Goal: Task Accomplishment & Management: Complete application form

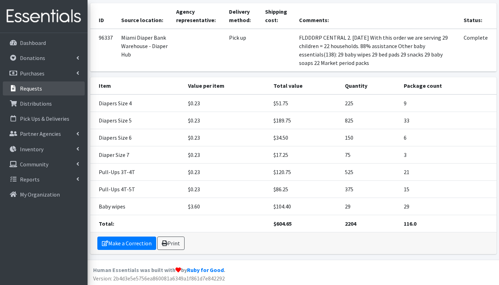
scroll to position [55, 0]
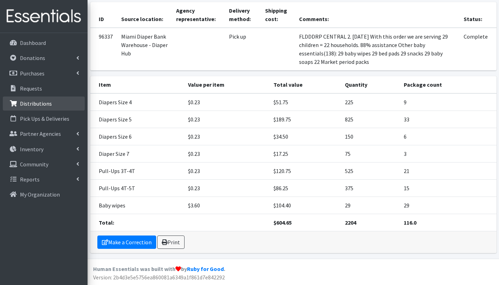
click at [26, 107] on link "Distributions" at bounding box center [44, 103] width 82 height 14
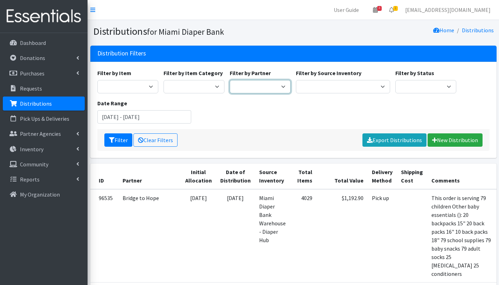
click at [261, 88] on select "305 Pink Pack A Safe Haven for Newborns Basic Needs Miami Belafonte TACOLCY Cen…" at bounding box center [260, 86] width 61 height 13
select select "2873"
click at [230, 80] on select "305 Pink Pack A Safe Haven for Newborns Basic Needs Miami Belafonte TACOLCY Cen…" at bounding box center [260, 86] width 61 height 13
click at [115, 140] on button "Filter" at bounding box center [118, 139] width 28 height 13
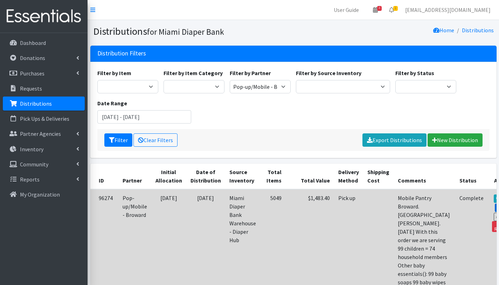
click at [495, 205] on link "Edit" at bounding box center [504, 207] width 19 height 8
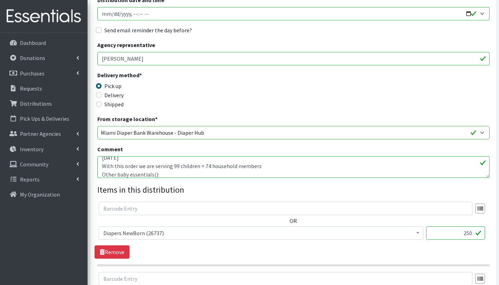
scroll to position [14, 0]
click at [178, 166] on textarea "Mobile Pantry Broward. [GEOGRAPHIC_DATA][PERSON_NAME]. [DATE] With this order w…" at bounding box center [293, 167] width 392 height 22
drag, startPoint x: 107, startPoint y: 169, endPoint x: 101, endPoint y: 170, distance: 6.7
click at [101, 170] on textarea "Mobile Pantry Broward. [GEOGRAPHIC_DATA][PERSON_NAME]. [DATE] With this order w…" at bounding box center [293, 167] width 392 height 22
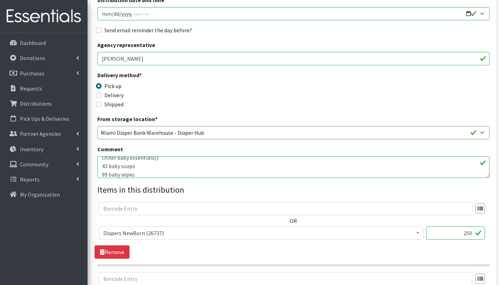
scroll to position [31, 0]
drag, startPoint x: 108, startPoint y: 172, endPoint x: 101, endPoint y: 172, distance: 6.7
click at [101, 172] on textarea "Mobile Pantry Broward. Jack & Jill Center. 09/09/2025 With this order we are se…" at bounding box center [293, 167] width 392 height 22
drag, startPoint x: 106, startPoint y: 165, endPoint x: 98, endPoint y: 165, distance: 8.1
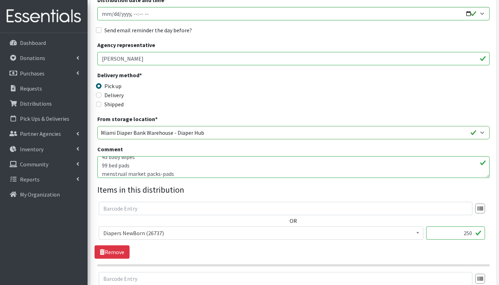
click at [98, 165] on textarea "Mobile Pantry Broward. [GEOGRAPHIC_DATA][PERSON_NAME]. [DATE] With this order w…" at bounding box center [293, 167] width 392 height 22
click at [101, 171] on textarea "Mobile Pantry Broward. [GEOGRAPHIC_DATA][PERSON_NAME]. [DATE] With this order w…" at bounding box center [293, 167] width 392 height 22
drag, startPoint x: 107, startPoint y: 165, endPoint x: 101, endPoint y: 164, distance: 6.7
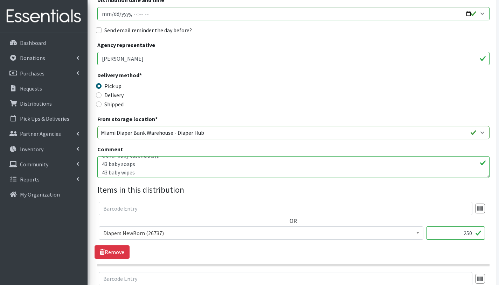
click at [101, 164] on textarea "Mobile Pantry Broward. [GEOGRAPHIC_DATA][PERSON_NAME]. [DATE] With this order w…" at bounding box center [293, 167] width 392 height 22
drag, startPoint x: 106, startPoint y: 171, endPoint x: 98, endPoint y: 171, distance: 7.7
click at [98, 171] on textarea "Mobile Pantry Broward. [GEOGRAPHIC_DATA][PERSON_NAME]. [DATE] With this order w…" at bounding box center [293, 167] width 392 height 22
drag, startPoint x: 106, startPoint y: 166, endPoint x: 101, endPoint y: 166, distance: 4.9
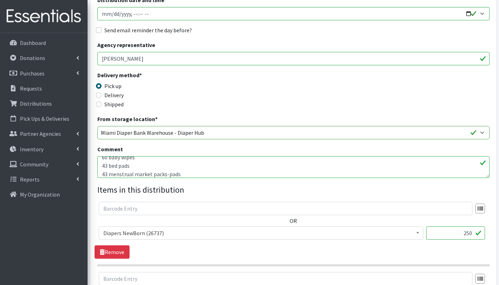
click at [101, 166] on textarea "Mobile Pantry Broward. [GEOGRAPHIC_DATA][PERSON_NAME]. [DATE] With this order w…" at bounding box center [293, 167] width 392 height 22
click at [107, 171] on textarea "Mobile Pantry Broward. [GEOGRAPHIC_DATA][PERSON_NAME]. [DATE] With this order w…" at bounding box center [293, 167] width 392 height 22
click at [128, 167] on textarea "Mobile Pantry Broward. [GEOGRAPHIC_DATA][PERSON_NAME]. [DATE] With this order w…" at bounding box center [293, 167] width 392 height 22
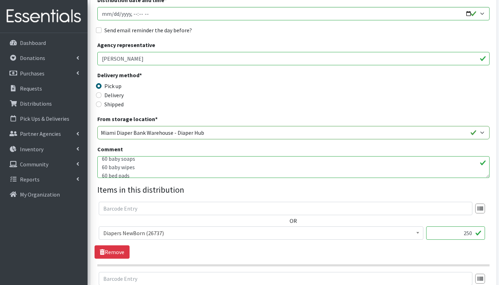
click at [138, 158] on textarea "Mobile Pantry Broward. [GEOGRAPHIC_DATA][PERSON_NAME]. [DATE] With this order w…" at bounding box center [293, 167] width 392 height 22
click at [154, 165] on textarea "Mobile Pantry Broward. [GEOGRAPHIC_DATA][PERSON_NAME]. [DATE] With this order w…" at bounding box center [293, 167] width 392 height 22
click at [189, 164] on textarea "Mobile Pantry Broward. [GEOGRAPHIC_DATA][PERSON_NAME]. [DATE] With this order w…" at bounding box center [293, 167] width 392 height 22
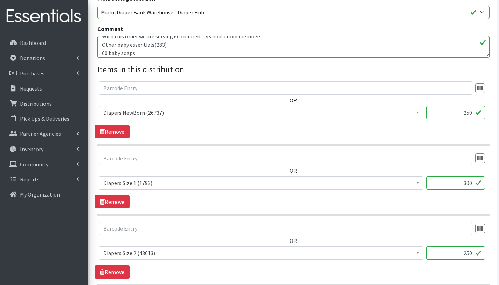
scroll to position [239, 0]
type textarea "Mobile Pantry Broward. Jack & Jill Center. 09/09/2025 With this order we are se…"
click at [467, 114] on input "250" at bounding box center [455, 111] width 59 height 13
type input "150"
click at [470, 182] on input "300" at bounding box center [455, 182] width 59 height 13
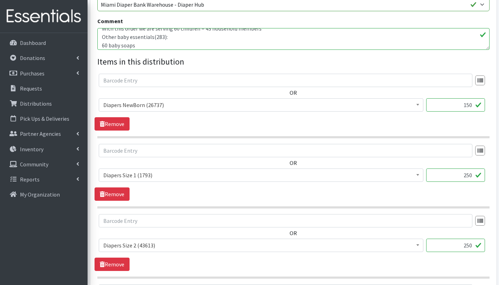
scroll to position [248, 0]
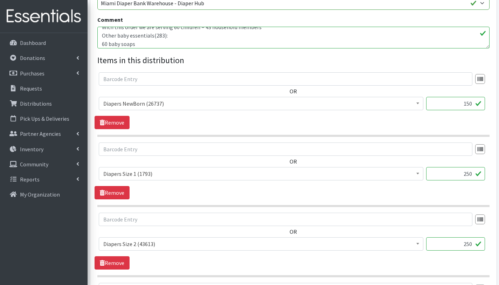
type input "250"
click at [466, 244] on input "250" at bounding box center [455, 243] width 59 height 13
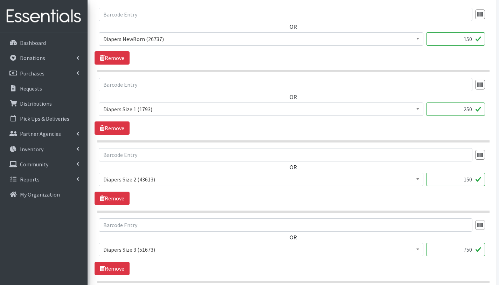
scroll to position [315, 0]
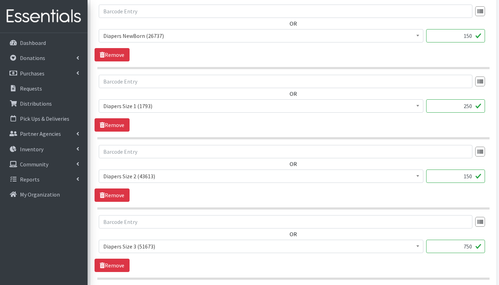
type input "150"
click at [469, 245] on input "750" at bounding box center [455, 245] width 59 height 13
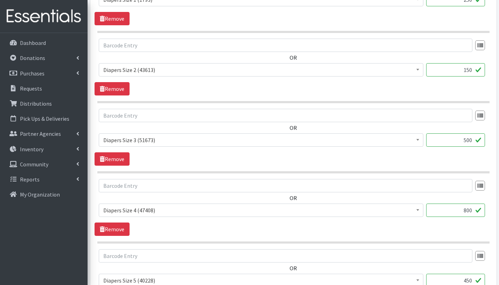
scroll to position [428, 0]
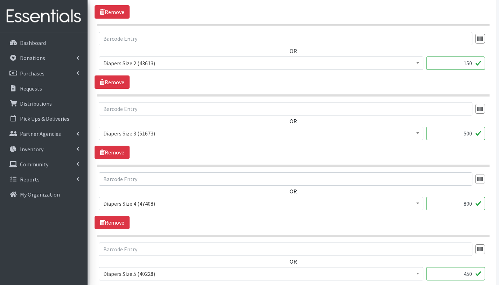
type input "500"
click at [467, 202] on input "800" at bounding box center [455, 203] width 59 height 13
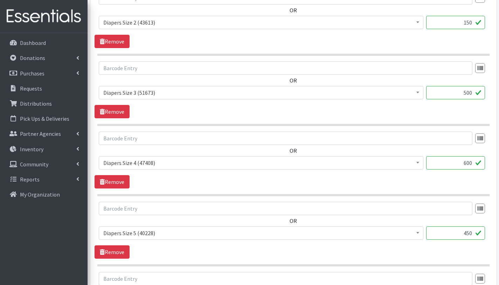
scroll to position [470, 0]
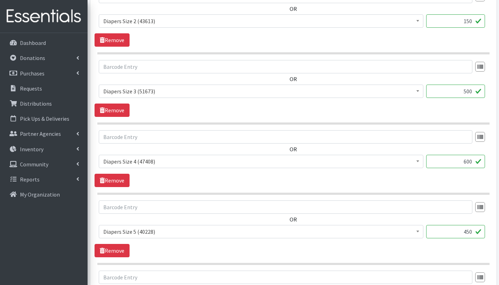
type input "600"
click at [470, 232] on input "450" at bounding box center [455, 231] width 59 height 13
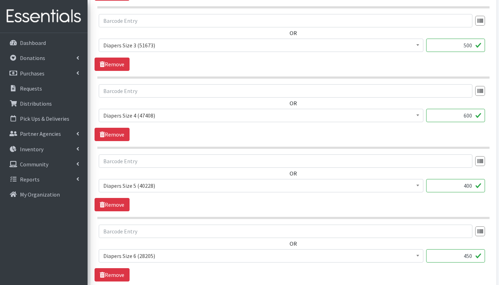
scroll to position [517, 0]
type input "400"
click at [469, 254] on input "450" at bounding box center [455, 254] width 59 height 13
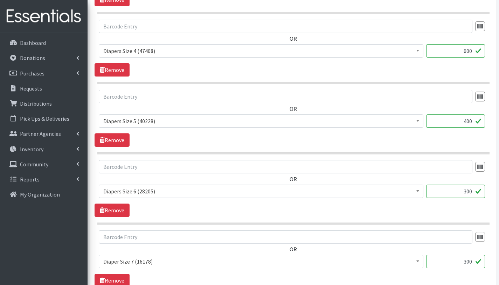
scroll to position [581, 0]
type input "300"
click at [469, 262] on input "300" at bounding box center [455, 260] width 59 height 13
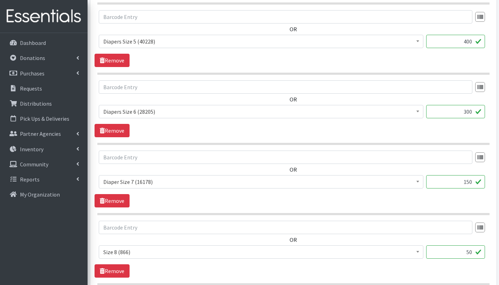
scroll to position [664, 0]
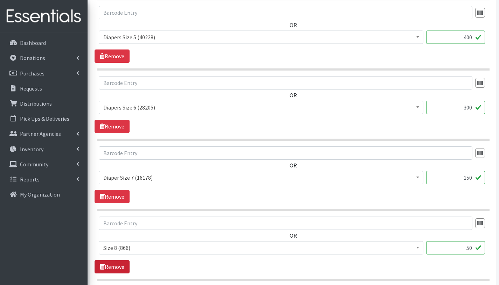
type input "150"
click at [123, 266] on link "Remove" at bounding box center [112, 266] width 35 height 13
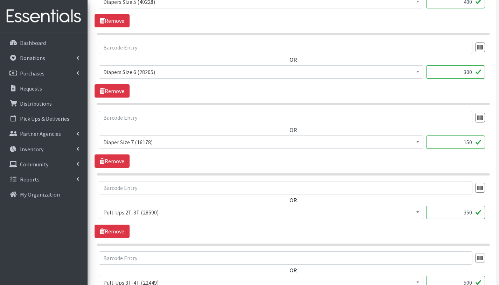
scroll to position [700, 0]
click at [470, 212] on input "350" at bounding box center [455, 211] width 59 height 13
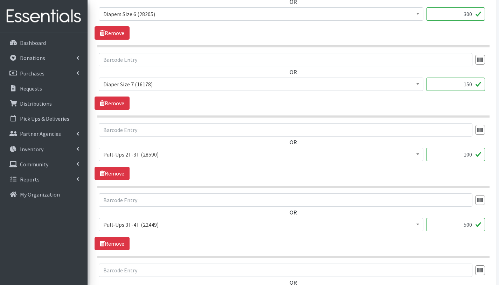
scroll to position [761, 0]
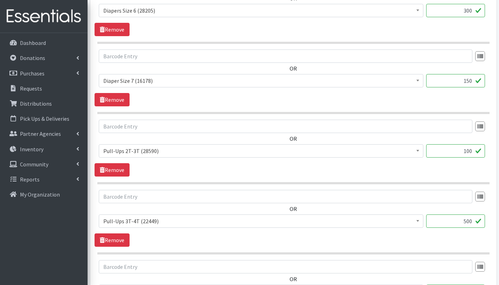
type input "100"
click at [469, 223] on input "500" at bounding box center [455, 220] width 59 height 13
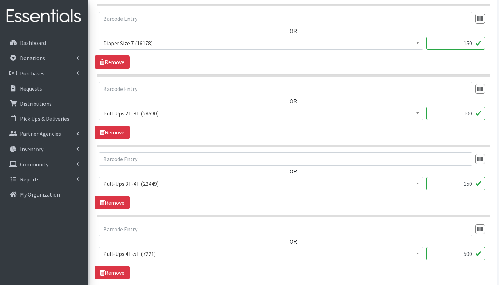
scroll to position [838, 0]
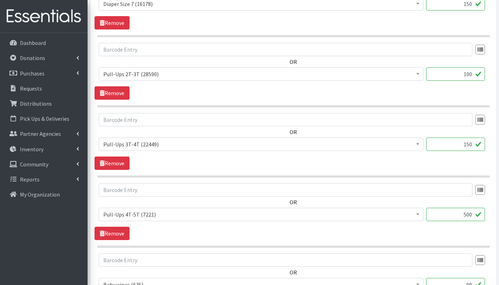
type input "150"
click at [470, 216] on input "500" at bounding box center [455, 213] width 59 height 13
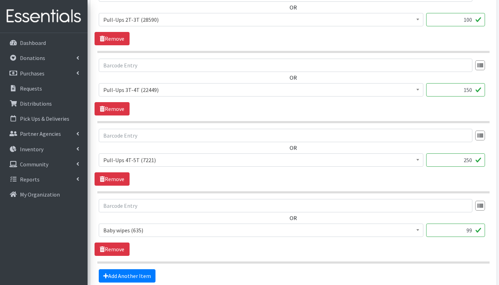
scroll to position [893, 0]
type input "250"
click at [472, 232] on input "99" at bounding box center [455, 229] width 59 height 13
type input "9"
type input "60"
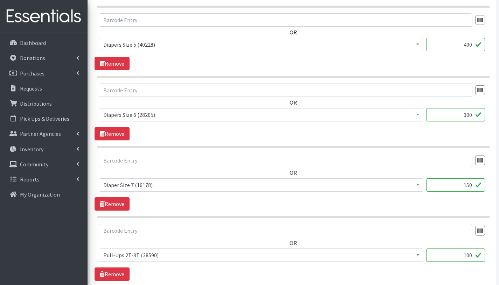
scroll to position [657, 0]
click at [469, 114] on input "300" at bounding box center [455, 114] width 59 height 13
type input "250"
click at [470, 186] on input "150" at bounding box center [455, 184] width 59 height 13
type input "200"
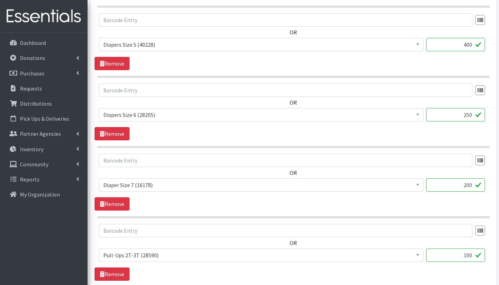
click at [387, 173] on div "OR # - Total number of kids being served with this order: (0) Adult Briefs (Lar…" at bounding box center [294, 174] width 398 height 43
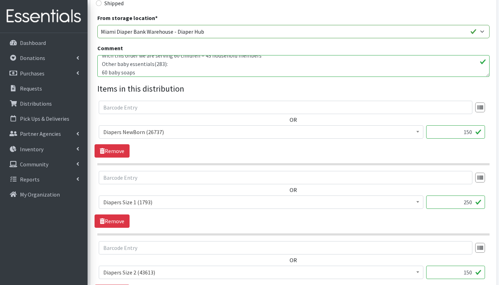
scroll to position [80, 0]
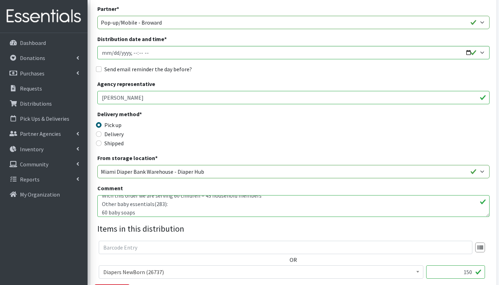
click at [171, 201] on textarea "Mobile Pantry Broward. [GEOGRAPHIC_DATA][PERSON_NAME]. [DATE] With this order w…" at bounding box center [293, 206] width 392 height 22
click at [258, 205] on textarea "Mobile Pantry Broward. [GEOGRAPHIC_DATA][PERSON_NAME]. [DATE] With this order w…" at bounding box center [293, 206] width 392 height 22
click at [262, 200] on textarea "Mobile Pantry Broward. [GEOGRAPHIC_DATA][PERSON_NAME]. [DATE] With this order w…" at bounding box center [293, 206] width 392 height 22
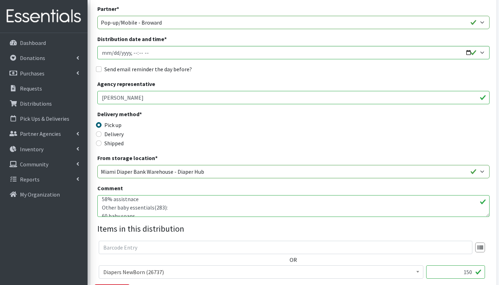
click at [130, 200] on textarea "Mobile Pantry Broward. [GEOGRAPHIC_DATA][PERSON_NAME]. [DATE] With this order w…" at bounding box center [293, 206] width 392 height 22
type textarea "Mobile Pantry Broward. Jack & Jill Center. 09/09/2025 With this order we are se…"
click at [193, 146] on div "Shipped" at bounding box center [146, 143] width 98 height 8
click at [153, 206] on textarea "Mobile Pantry Broward. [GEOGRAPHIC_DATA][PERSON_NAME]. [DATE] With this order w…" at bounding box center [293, 206] width 392 height 22
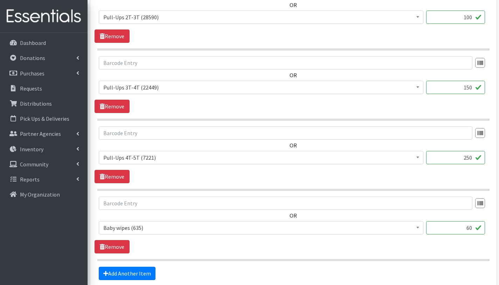
scroll to position [961, 0]
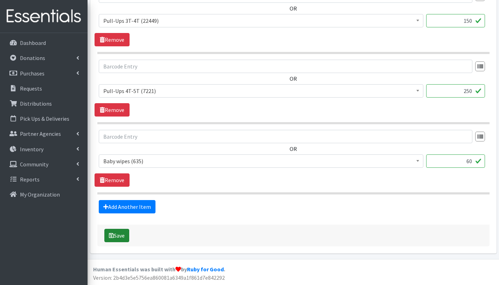
click at [128, 235] on button "Save" at bounding box center [116, 234] width 25 height 13
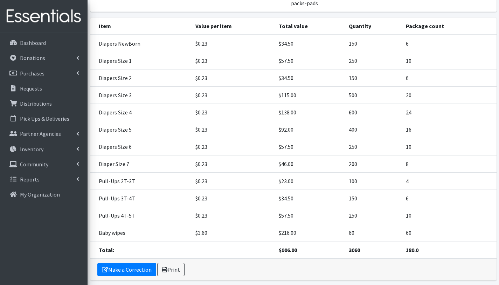
scroll to position [187, 0]
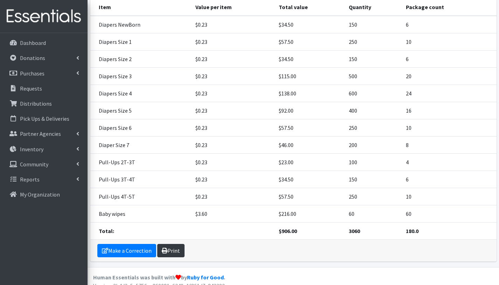
click at [177, 244] on link "Print" at bounding box center [170, 250] width 27 height 13
